Goal: Task Accomplishment & Management: Complete application form

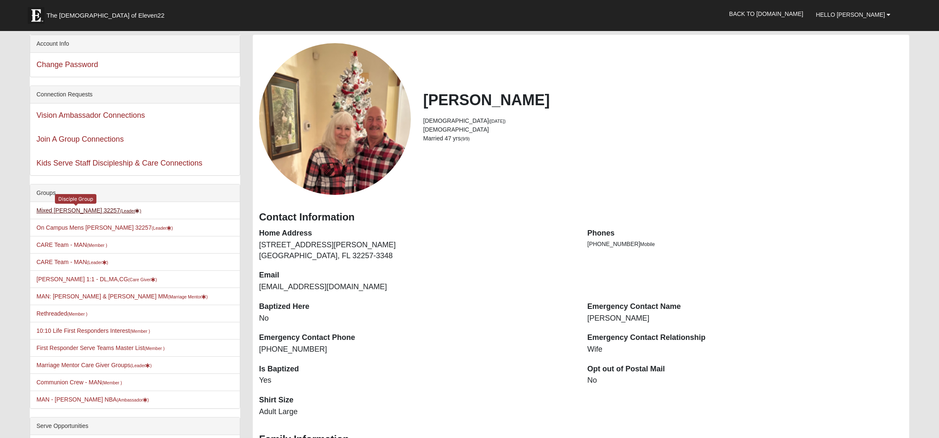
click at [62, 210] on link "Mixed Gruber 32257 (Leader )" at bounding box center [88, 210] width 105 height 7
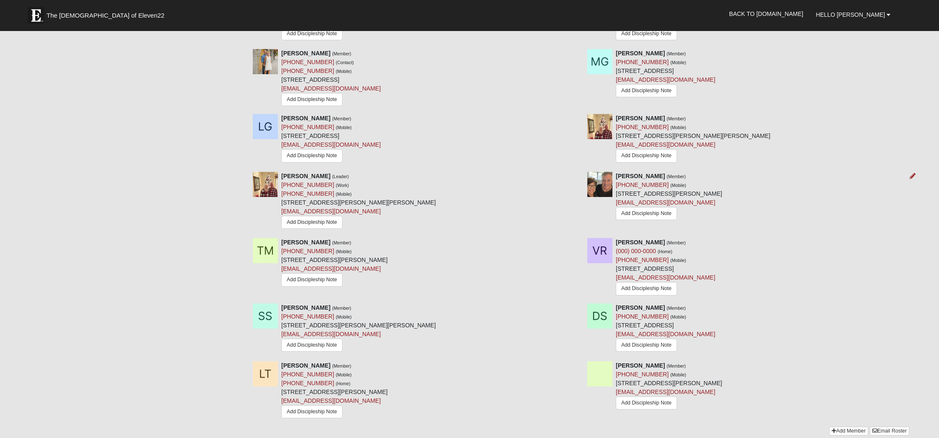
scroll to position [456, 0]
click at [912, 239] on icon at bounding box center [912, 242] width 6 height 6
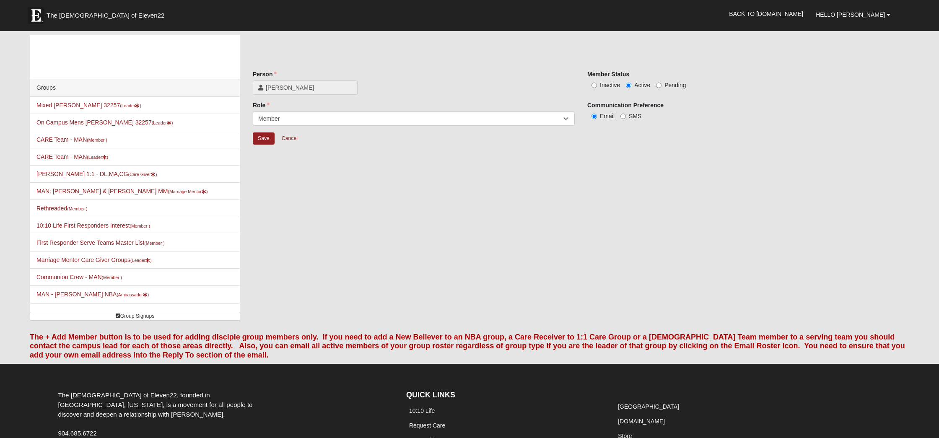
click at [594, 87] on input "Inactive" at bounding box center [593, 85] width 5 height 5
radio input "true"
click at [262, 142] on input "Save" at bounding box center [264, 138] width 22 height 12
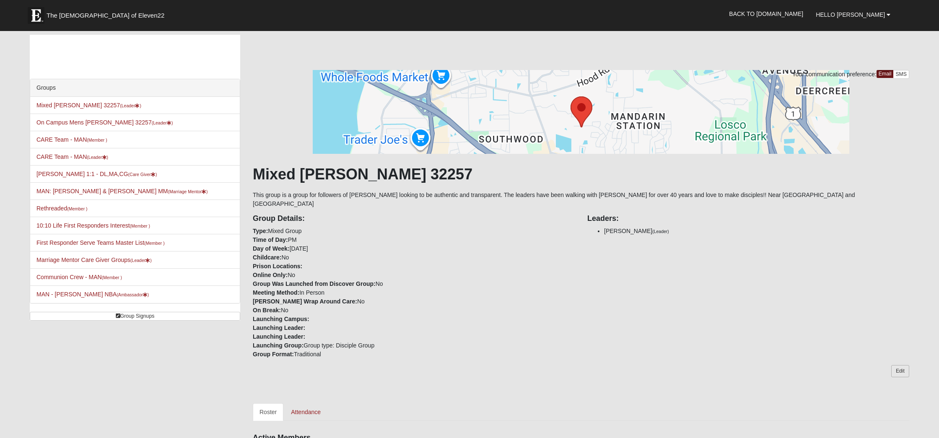
click at [904, 365] on link "Edit" at bounding box center [900, 371] width 18 height 12
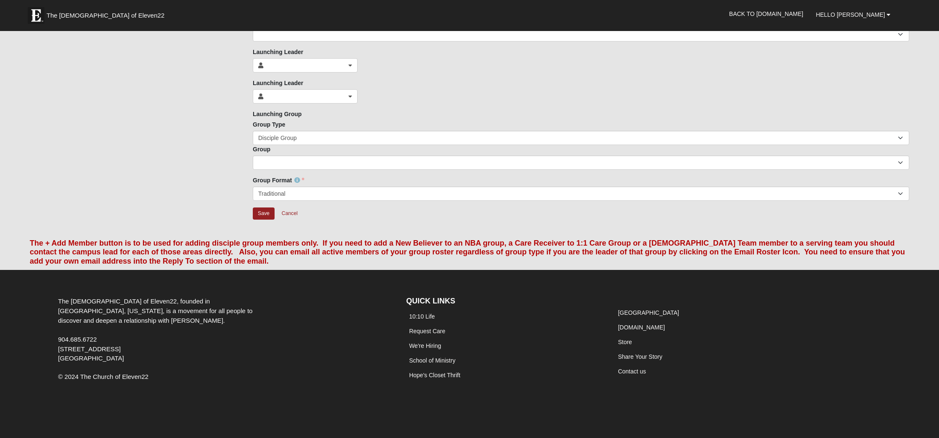
scroll to position [368, 0]
click at [261, 212] on input "Save" at bounding box center [264, 214] width 22 height 12
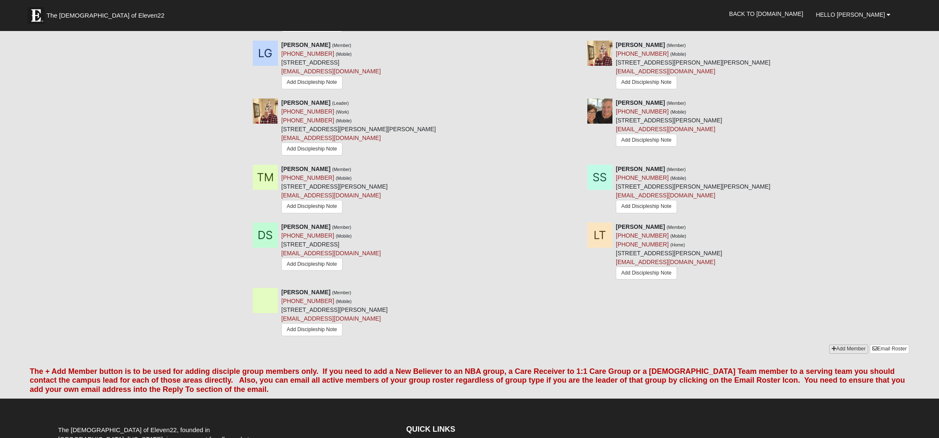
scroll to position [527, 0]
click at [839, 344] on link "Add Member" at bounding box center [848, 348] width 39 height 9
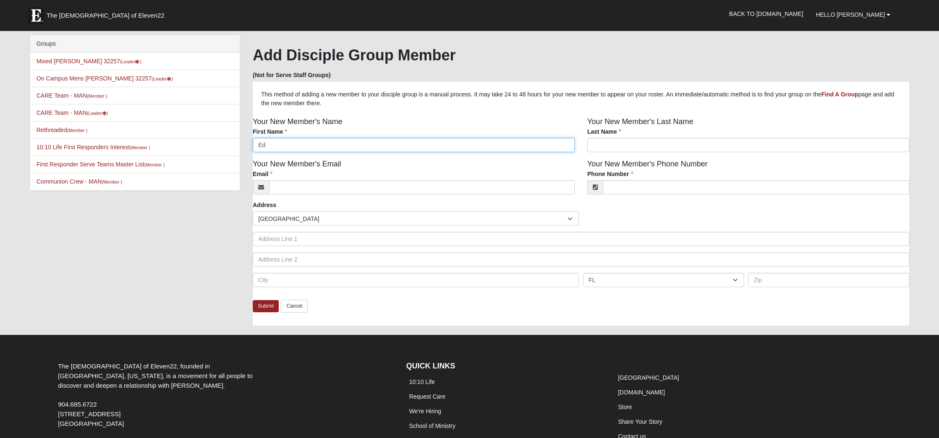
type input "Ed"
type input "Rariden"
type input "djsr468@aol.com"
type input "(954) 461-3784"
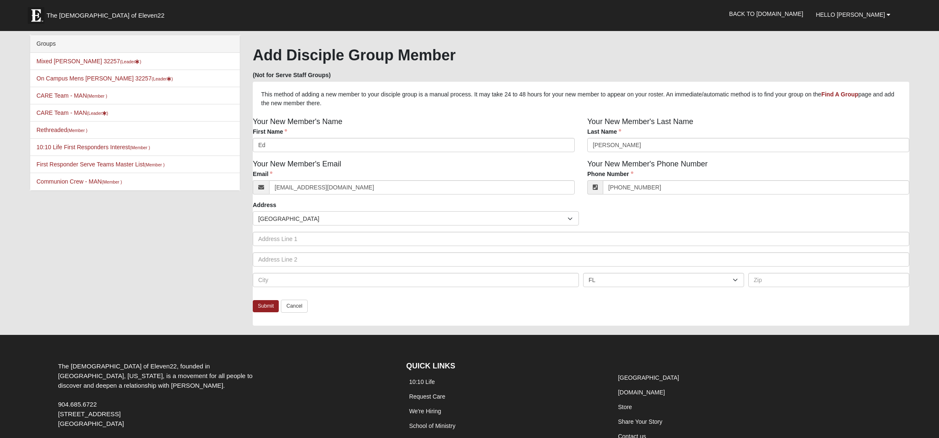
click at [216, 249] on div "Groups Mixed Gruber 32257 (Leader ) On Campus Mens Gruber 32257 (Leader ) CARE …" at bounding box center [469, 184] width 892 height 299
type input "Jacksonville"
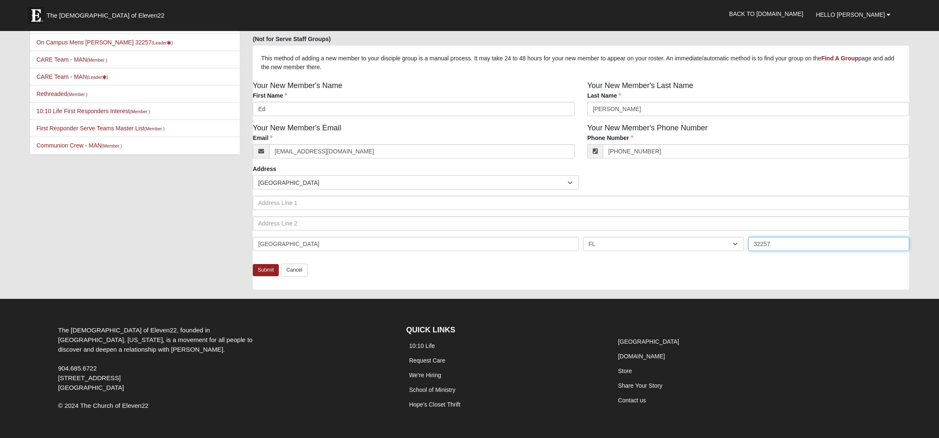
scroll to position [39, 0]
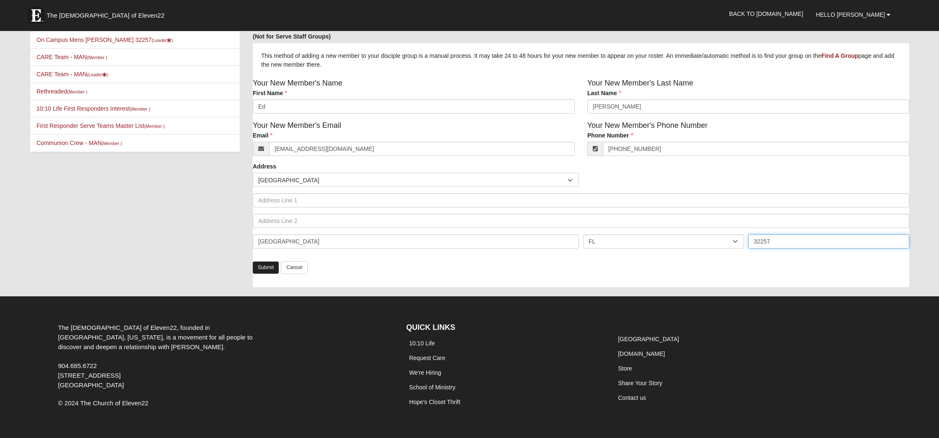
type input "32257"
click at [269, 268] on link "Submit" at bounding box center [266, 267] width 26 height 12
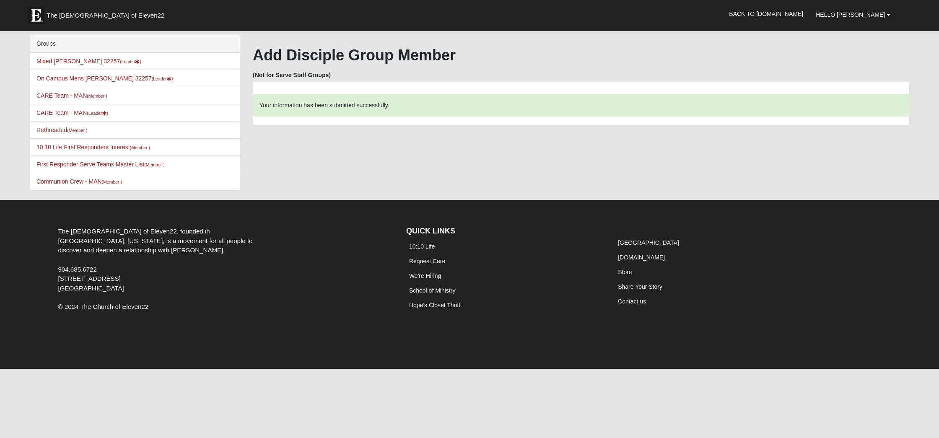
scroll to position [0, 0]
click at [77, 63] on link "Mixed Gruber 32257 (Leader )" at bounding box center [88, 61] width 105 height 7
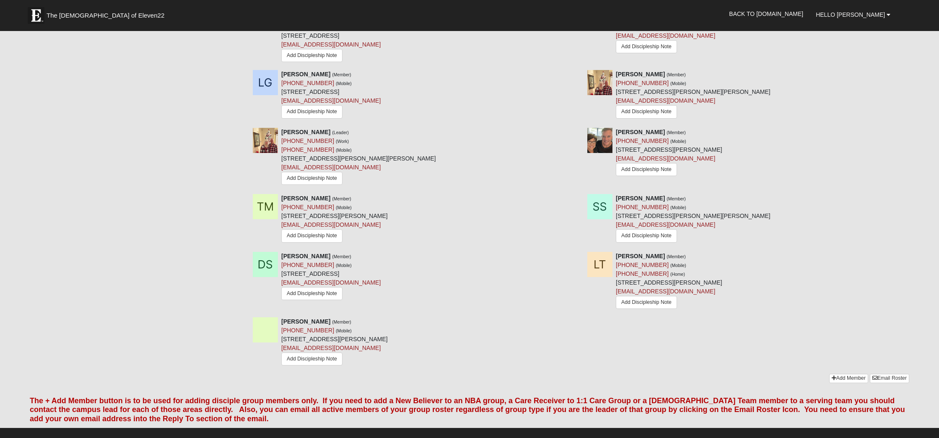
scroll to position [498, 0]
click at [843, 373] on link "Add Member" at bounding box center [848, 377] width 39 height 9
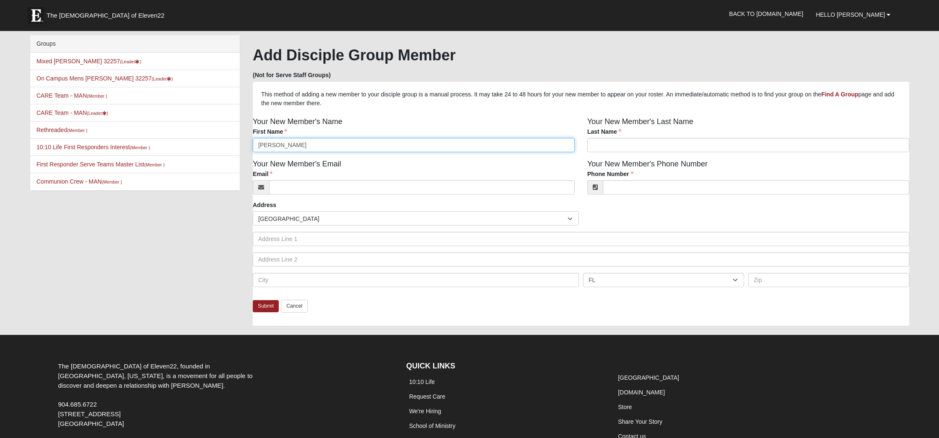
type input "[PERSON_NAME]"
type input "Dowling"
click at [311, 186] on input "Email" at bounding box center [421, 187] width 305 height 14
type input "rick@6353@gmail.com"
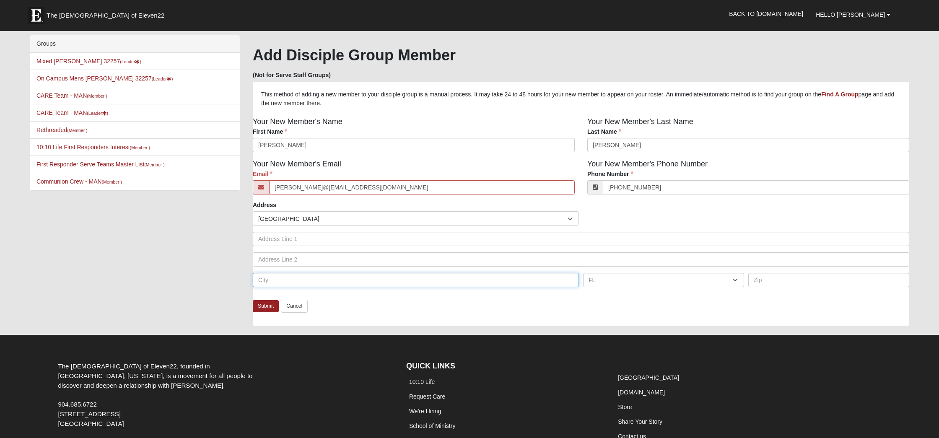
type input "(904) 334-6252"
type input "Jacksonville"
click at [191, 301] on div "Groups Mixed Gruber 32257 (Leader ) On Campus Mens Gruber 32257 (Leader ) CARE …" at bounding box center [469, 184] width 892 height 299
click at [266, 308] on link "Submit" at bounding box center [266, 306] width 26 height 12
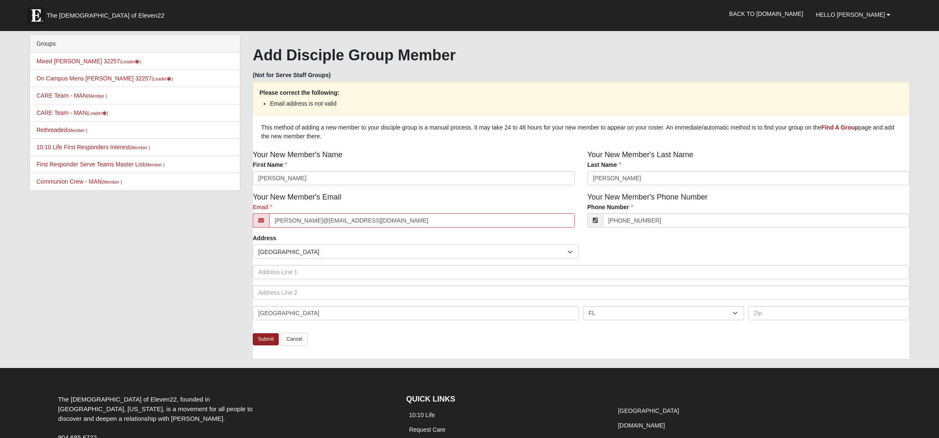
scroll to position [0, 0]
click at [290, 222] on input "rick@6353@gmail.com" at bounding box center [421, 220] width 305 height 14
type input "rick6353@gmail.com"
click at [269, 342] on link "Submit" at bounding box center [266, 339] width 26 height 12
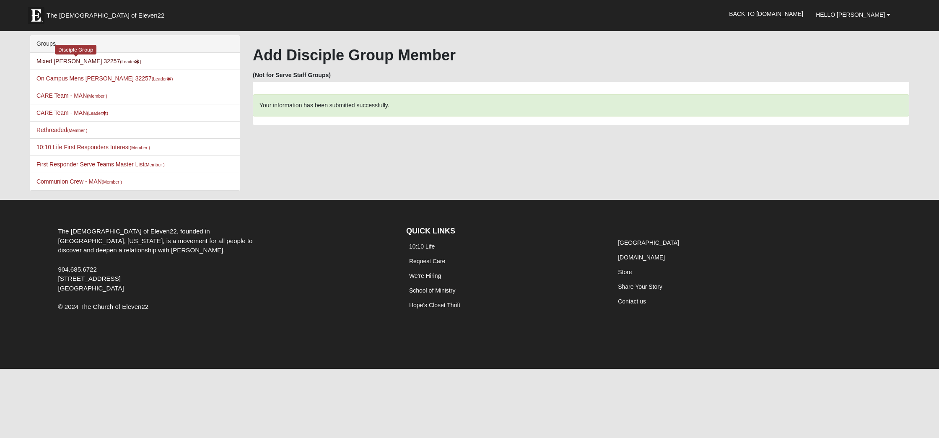
click at [90, 61] on link "Mixed Gruber 32257 (Leader )" at bounding box center [88, 61] width 105 height 7
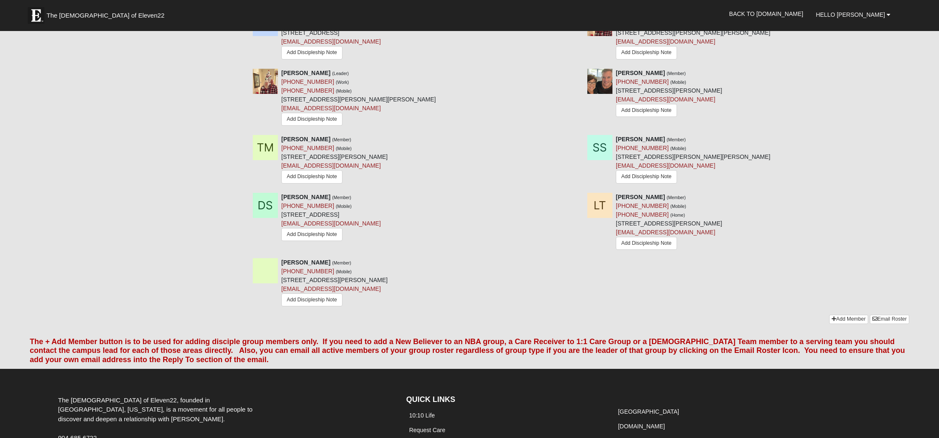
scroll to position [557, 0]
click at [849, 314] on link "Add Member" at bounding box center [848, 318] width 39 height 9
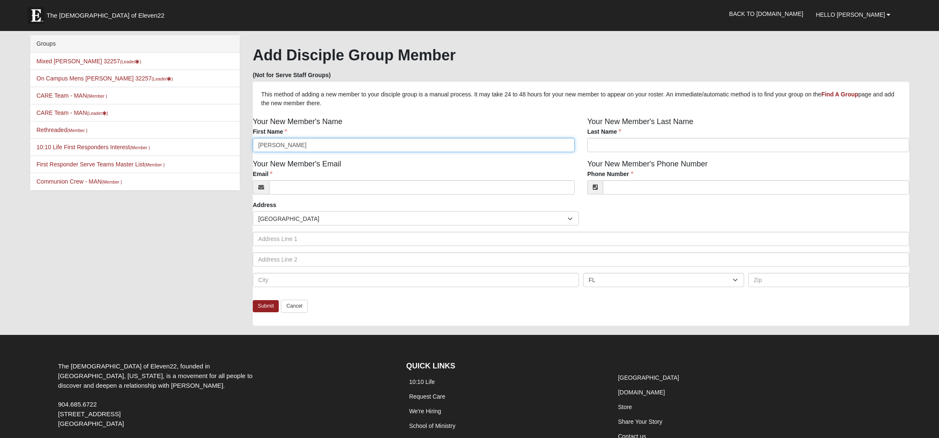
type input "Kim"
type input "Dowling"
type input "kimdow58@yahoo.com"
type input "(904) 334-5509"
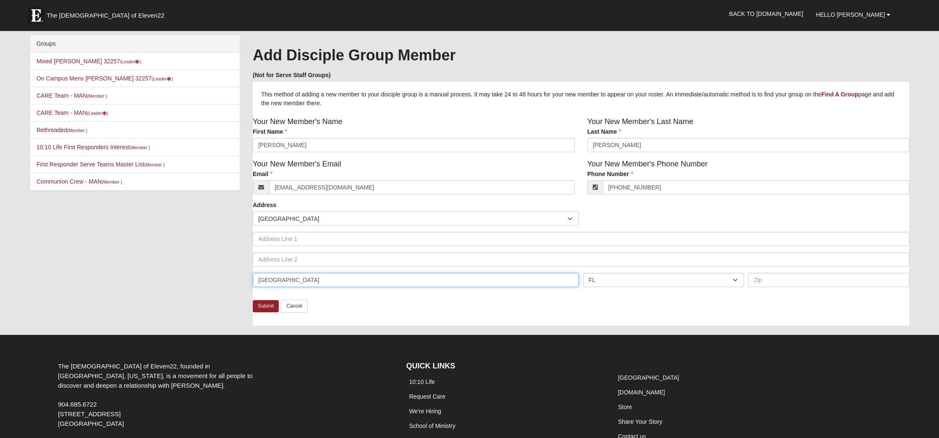
type input "Jacksonville"
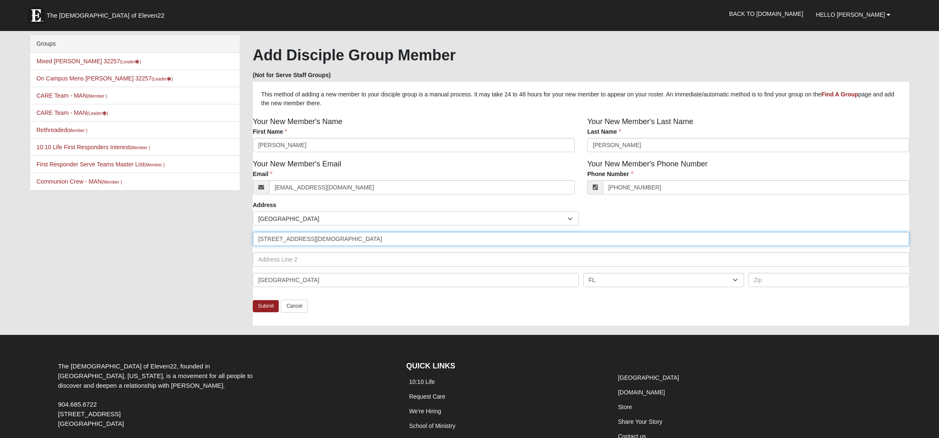
type input "11622 Lady Clare Court"
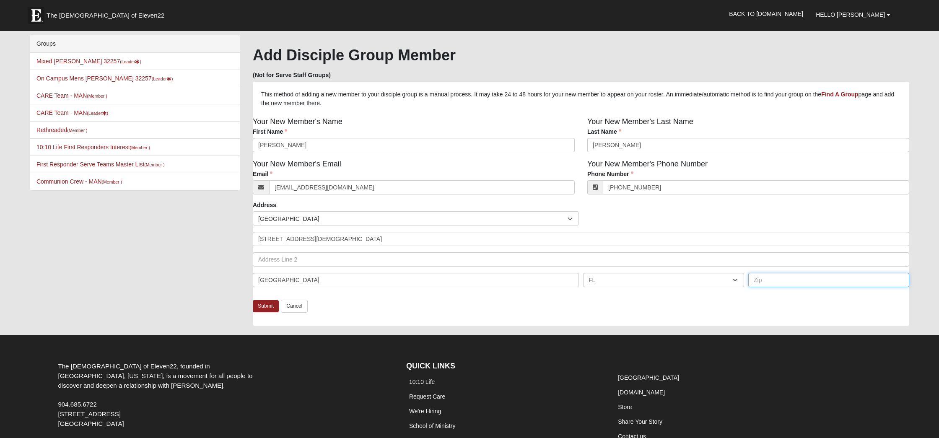
click at [784, 281] on input "text" at bounding box center [828, 280] width 161 height 14
type input "32223"
click at [267, 307] on link "Submit" at bounding box center [266, 306] width 26 height 12
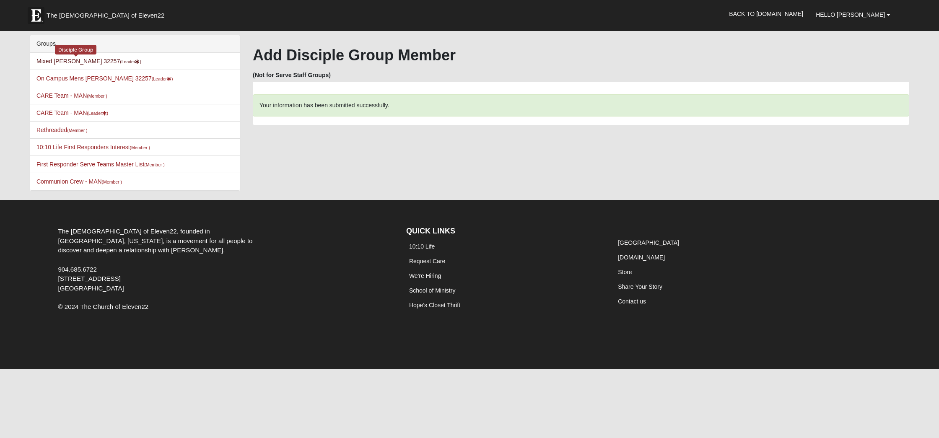
click at [63, 63] on link "Mixed Gruber 32257 (Leader )" at bounding box center [88, 61] width 105 height 7
